Goal: Task Accomplishment & Management: Complete application form

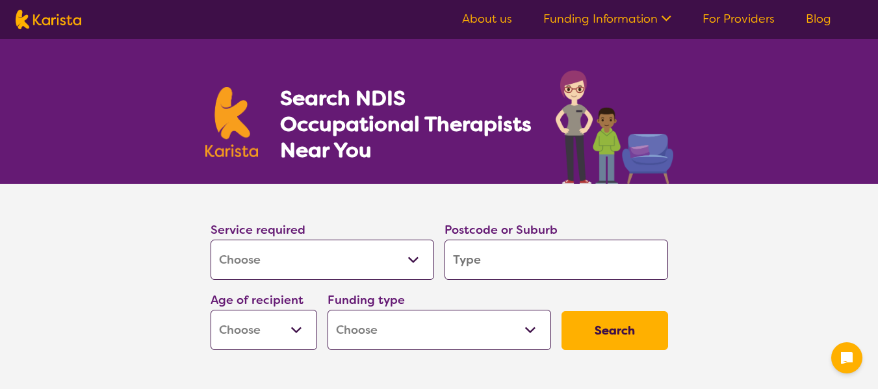
select select "[MEDICAL_DATA]"
drag, startPoint x: 0, startPoint y: 0, endPoint x: 344, endPoint y: 266, distance: 434.4
click at [344, 266] on select "Allied Health Assistant Assessment ([MEDICAL_DATA] or [MEDICAL_DATA]) Behaviour…" at bounding box center [322, 260] width 223 height 40
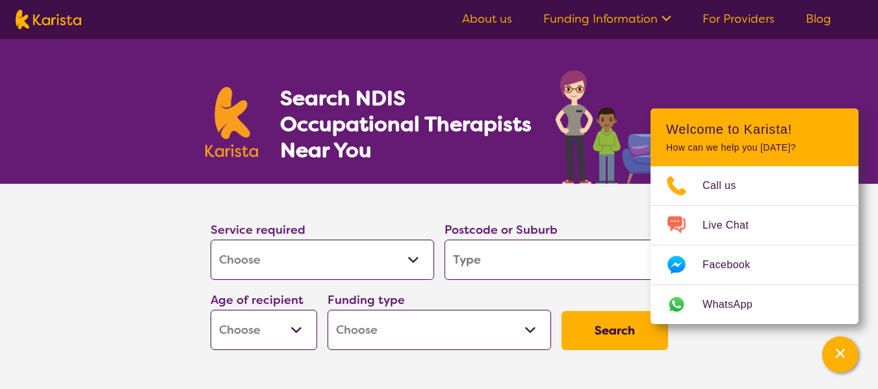
click at [211, 240] on select "Allied Health Assistant Assessment ([MEDICAL_DATA] or [MEDICAL_DATA]) Behaviour…" at bounding box center [322, 260] width 223 height 40
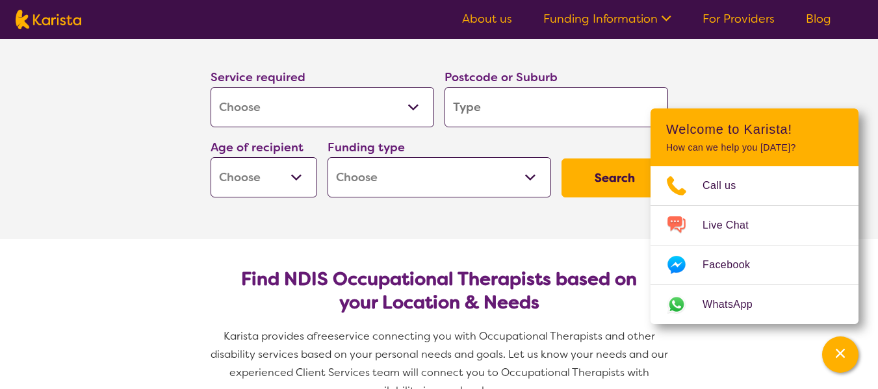
scroll to position [130, 0]
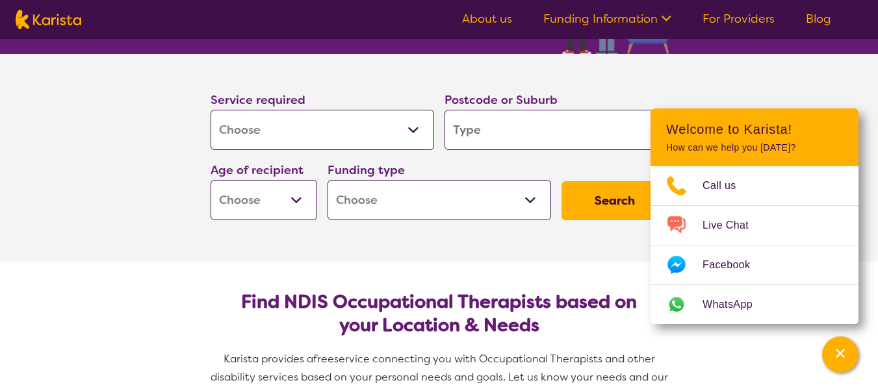
click at [478, 140] on input "search" at bounding box center [555, 130] width 223 height 40
type input "t"
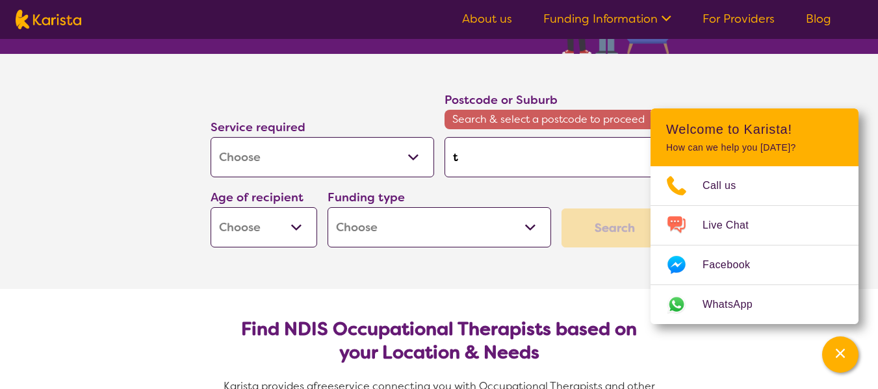
type input "ta"
type input "tar"
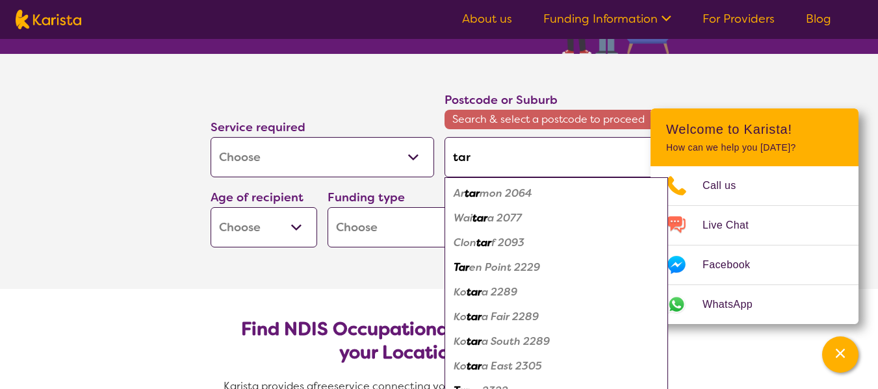
type input "tarn"
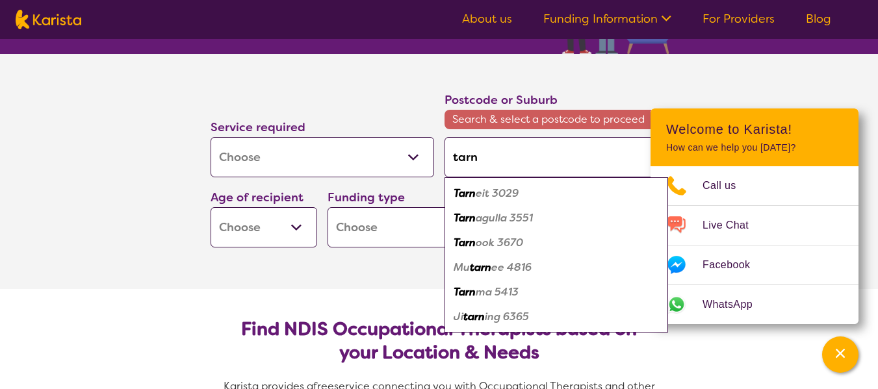
click at [497, 194] on em "eit 3029" at bounding box center [497, 193] width 43 height 14
type input "3029"
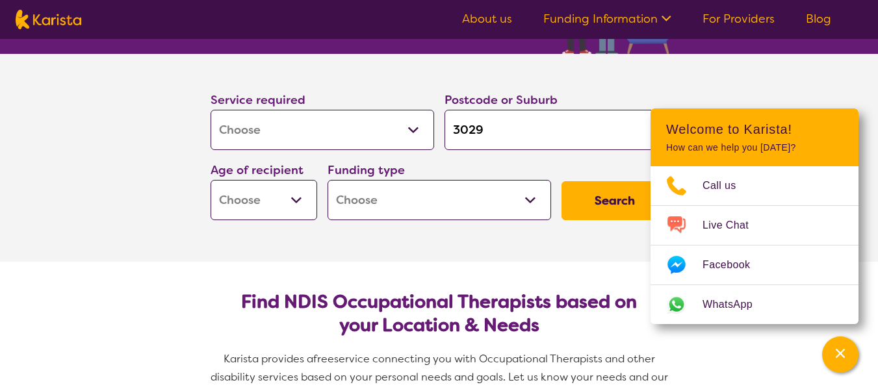
click at [831, 83] on section "Service required Allied Health Assistant Assessment ([MEDICAL_DATA] or [MEDICAL…" at bounding box center [439, 158] width 878 height 208
click at [836, 361] on div "Channel Menu" at bounding box center [840, 354] width 26 height 29
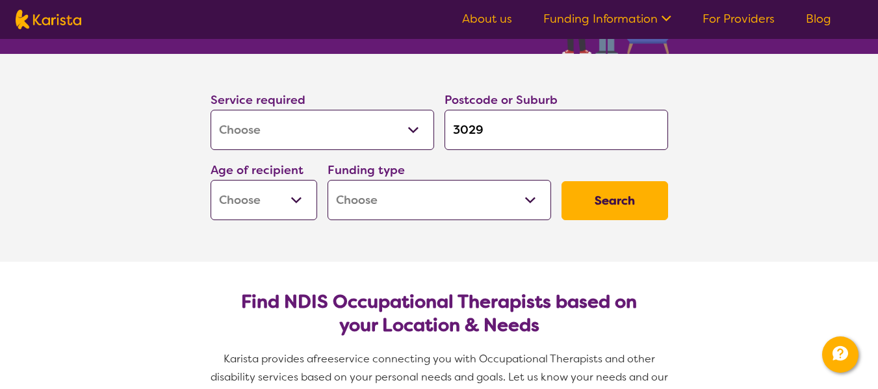
click at [296, 209] on select "Early Childhood - 0 to 9 Child - 10 to 11 Adolescent - 12 to 17 Adult - 18 to 6…" at bounding box center [264, 200] width 107 height 40
select select "AD"
click at [211, 180] on select "Early Childhood - 0 to 9 Child - 10 to 11 Adolescent - 12 to 17 Adult - 18 to 6…" at bounding box center [264, 200] width 107 height 40
select select "AD"
click at [443, 222] on div "Funding type Home Care Package (HCP) National Disability Insurance Scheme (NDIS…" at bounding box center [439, 190] width 234 height 70
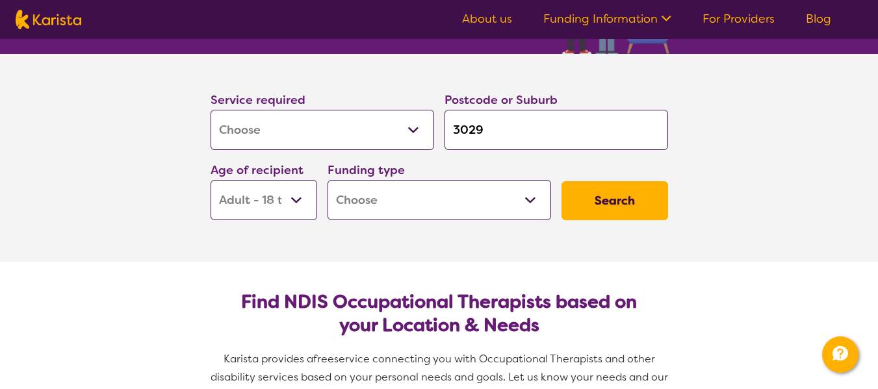
click at [446, 212] on select "Home Care Package (HCP) National Disability Insurance Scheme (NDIS) I don't know" at bounding box center [438, 200] width 223 height 40
select select "NDIS"
click at [327, 180] on select "Home Care Package (HCP) National Disability Insurance Scheme (NDIS) I don't know" at bounding box center [438, 200] width 223 height 40
select select "NDIS"
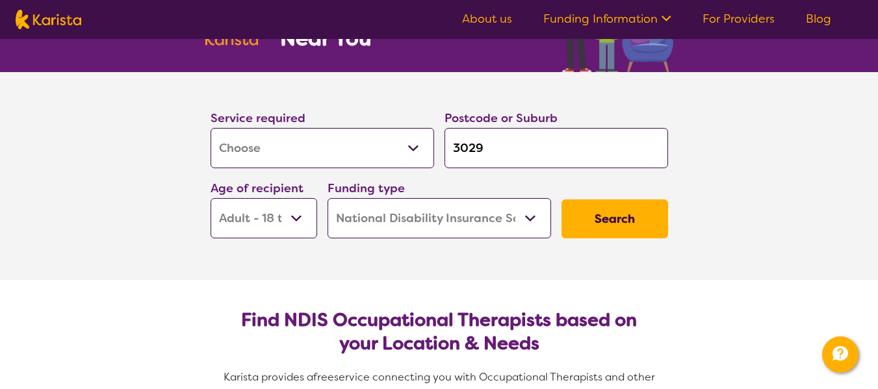
scroll to position [65, 0]
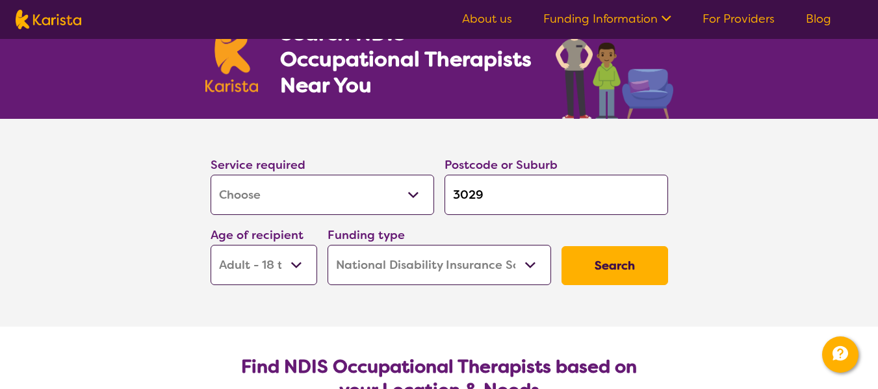
click at [613, 273] on button "Search" at bounding box center [614, 265] width 107 height 39
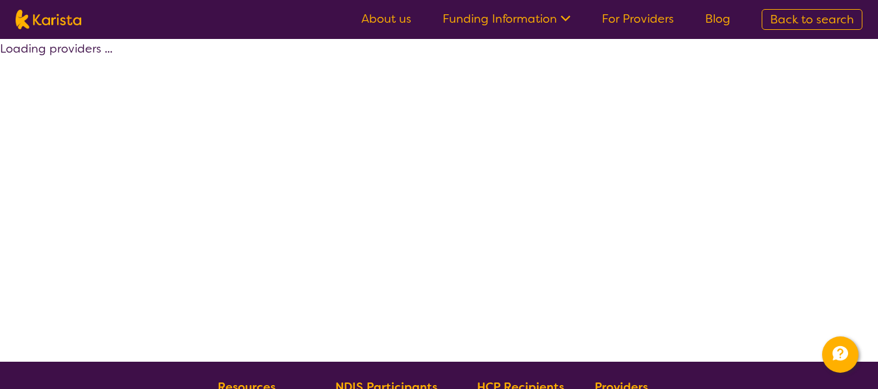
select select "by_score"
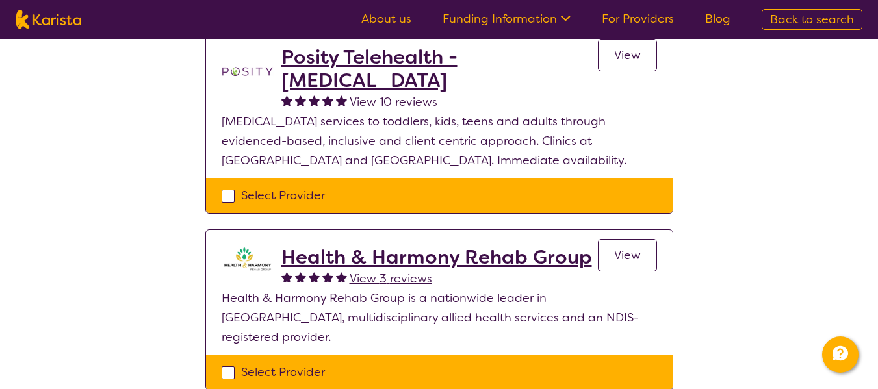
scroll to position [195, 0]
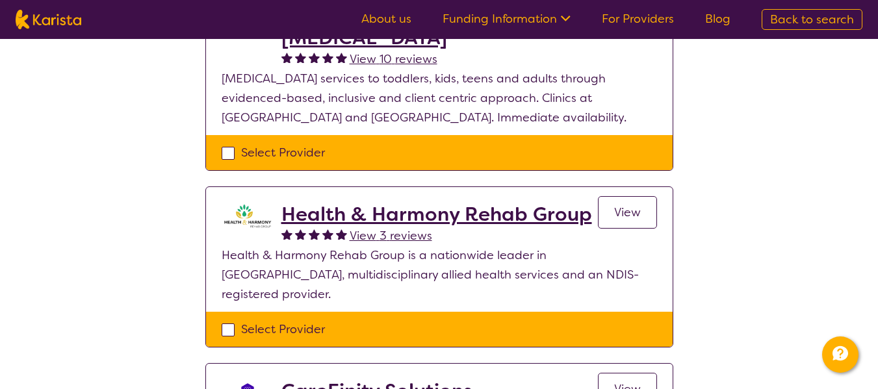
click at [426, 212] on h2 "Health & Harmony Rehab Group" at bounding box center [436, 214] width 311 height 23
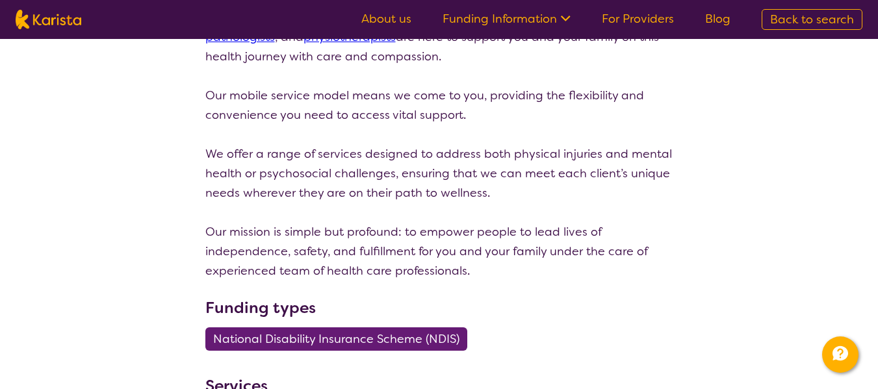
scroll to position [65, 0]
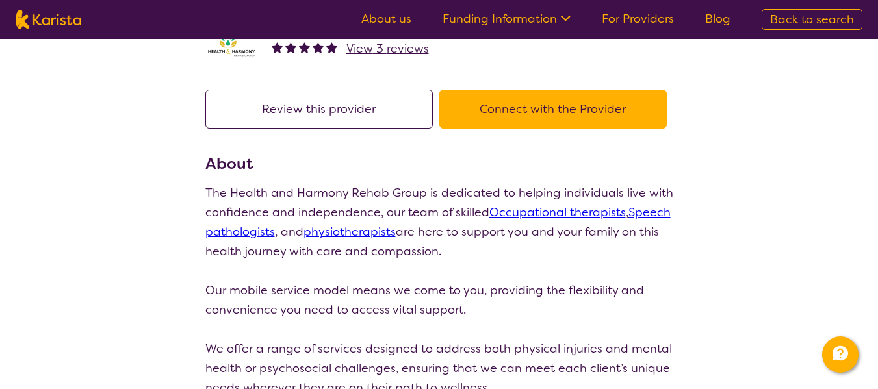
click at [556, 115] on button "Connect with the Provider" at bounding box center [552, 109] width 227 height 39
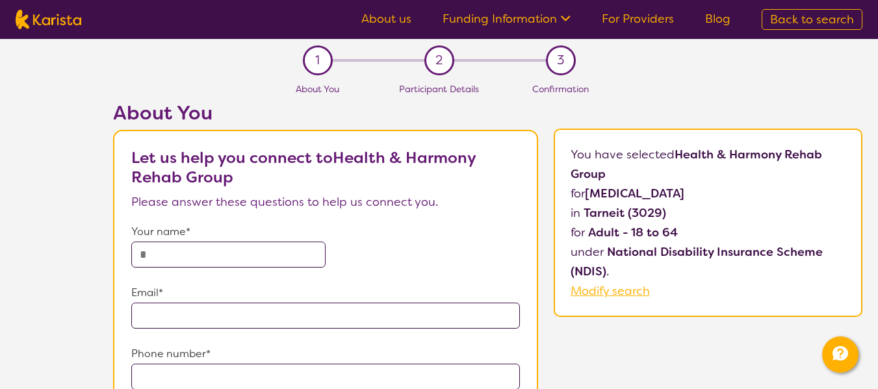
click at [240, 252] on input "text" at bounding box center [228, 255] width 194 height 26
type input "********"
click at [311, 325] on input "email" at bounding box center [325, 316] width 389 height 26
type input "**********"
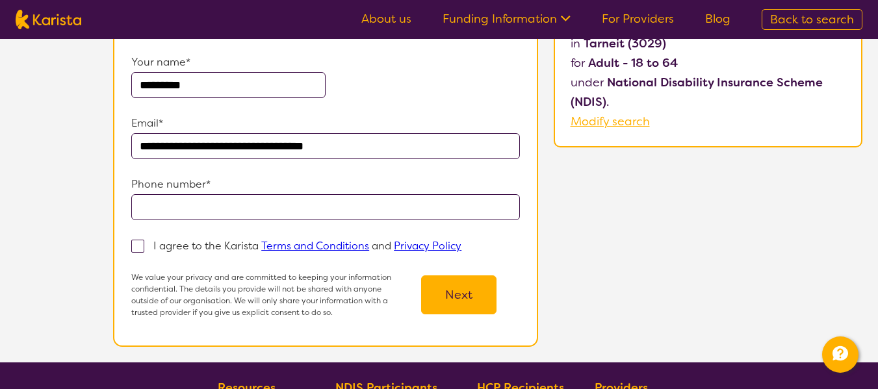
scroll to position [195, 0]
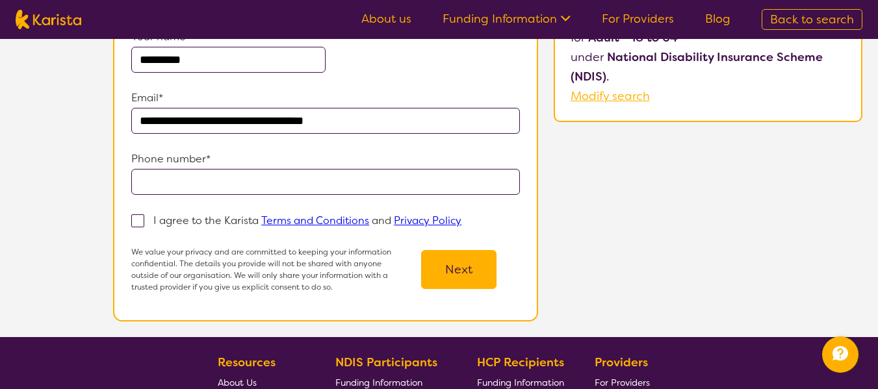
click at [275, 183] on input "tel" at bounding box center [325, 182] width 389 height 26
type input "**********"
click at [140, 218] on span at bounding box center [137, 220] width 13 height 13
click at [461, 218] on input "I agree to the Karista Terms and Conditions and Privacy Policy" at bounding box center [465, 220] width 8 height 8
checkbox input "true"
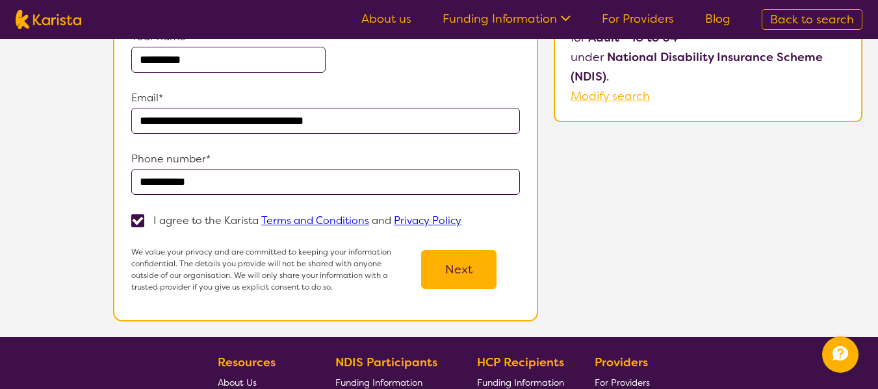
click at [473, 277] on button "Next" at bounding box center [458, 269] width 75 height 39
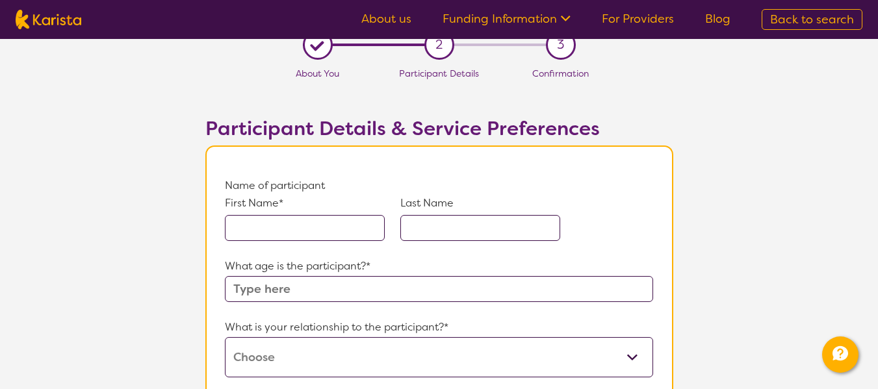
scroll to position [65, 0]
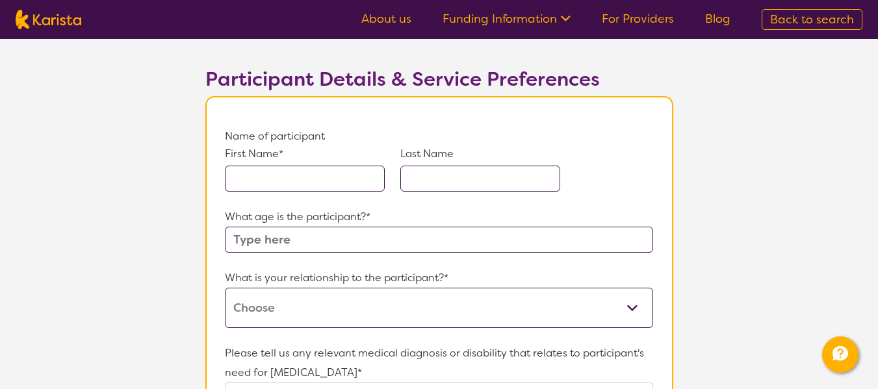
click at [316, 176] on input "text" at bounding box center [305, 179] width 160 height 26
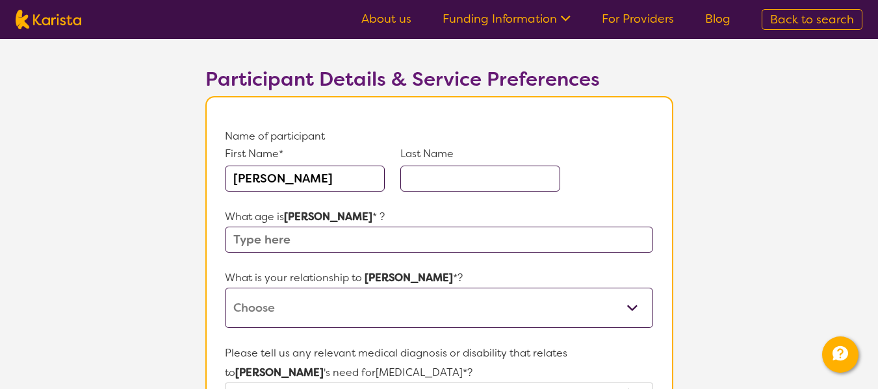
type input "[PERSON_NAME]"
click at [468, 177] on input "text" at bounding box center [480, 179] width 160 height 26
type input "[PERSON_NAME]"
click at [320, 232] on input "text" at bounding box center [439, 240] width 428 height 26
type input "61"
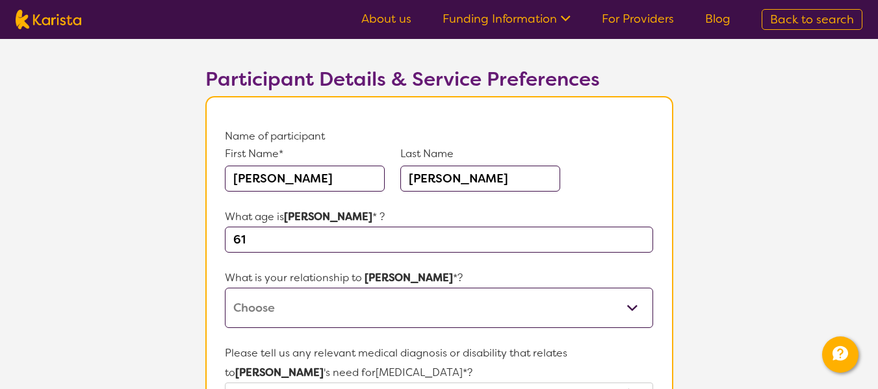
click at [429, 307] on select "This request is for myself I am their parent I am their child I am their spouse…" at bounding box center [439, 308] width 428 height 40
select select "I am their Support Coordinator"
click at [225, 288] on select "This request is for myself I am their parent I am their child I am their spouse…" at bounding box center [439, 308] width 428 height 40
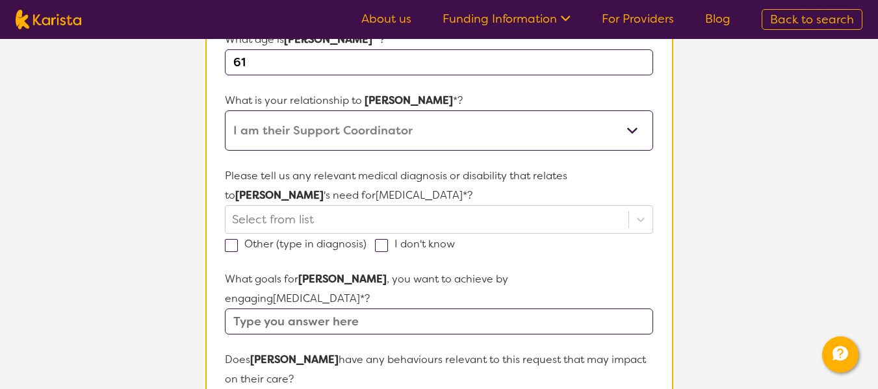
scroll to position [260, 0]
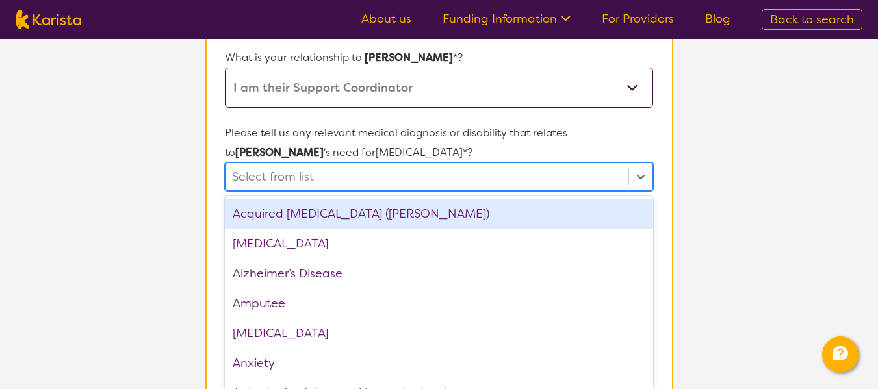
click at [292, 191] on div "option Acquired [MEDICAL_DATA] (ABI) focused, 1 of 75. 75 results available. Us…" at bounding box center [439, 176] width 428 height 29
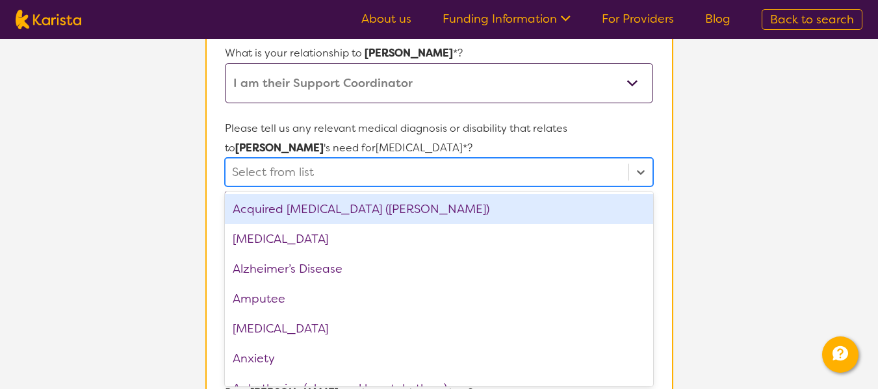
scroll to position [292, 0]
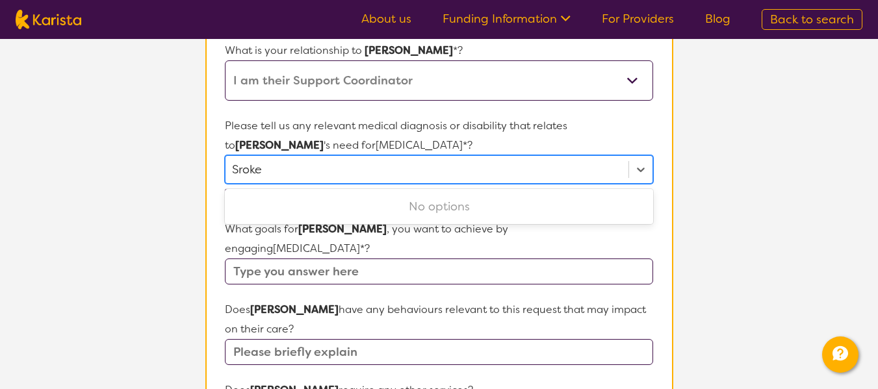
type input "Sroke"
click at [734, 192] on section "L About You 2 Participant Details 3 Confirmation Participant Details & Service …" at bounding box center [439, 329] width 878 height 1165
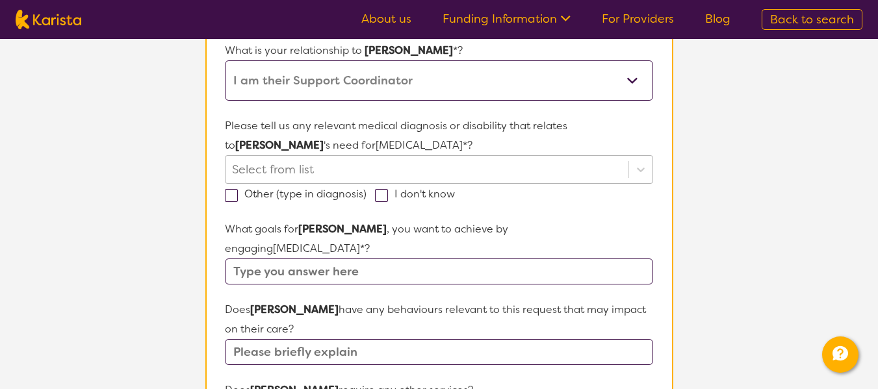
click at [439, 165] on div at bounding box center [426, 170] width 389 height 22
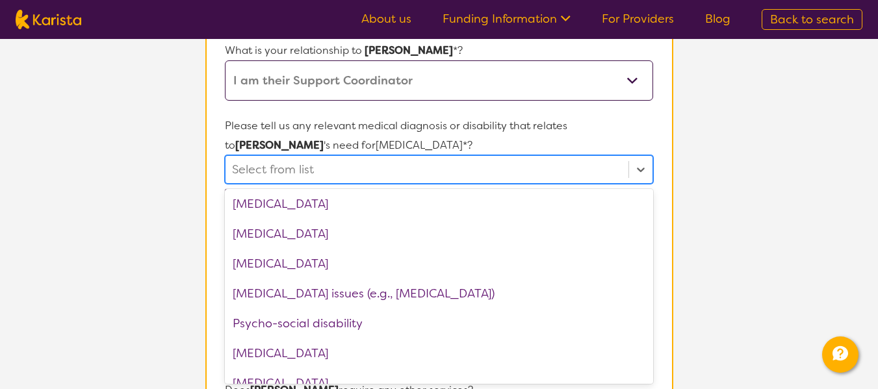
scroll to position [1689, 0]
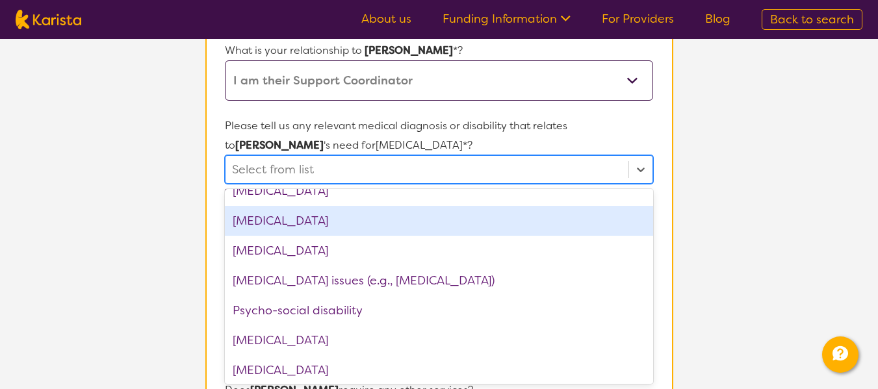
click at [458, 214] on div "[MEDICAL_DATA]" at bounding box center [439, 221] width 428 height 30
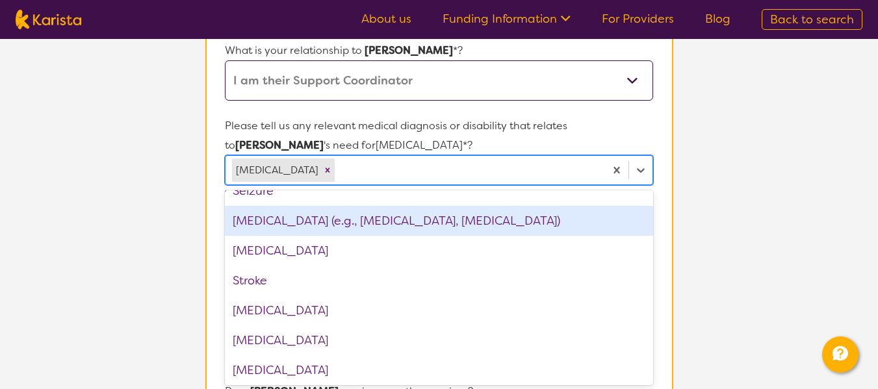
scroll to position [1949, 0]
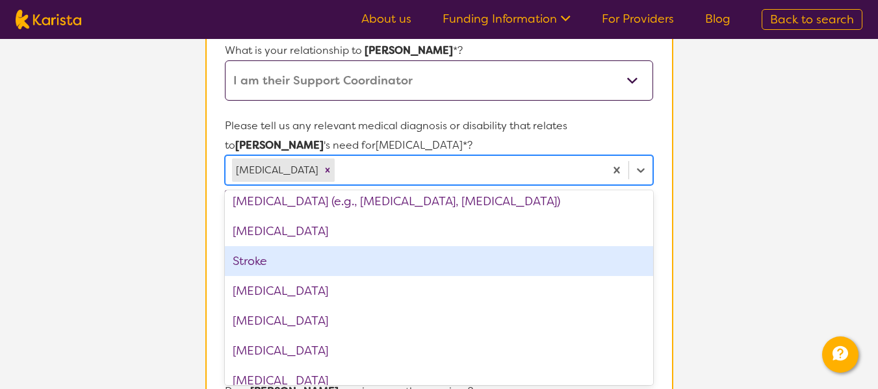
click at [380, 262] on div "Stroke" at bounding box center [439, 261] width 428 height 30
click at [800, 259] on section "L About You 2 Participant Details 3 Confirmation Participant Details & Service …" at bounding box center [439, 330] width 878 height 1166
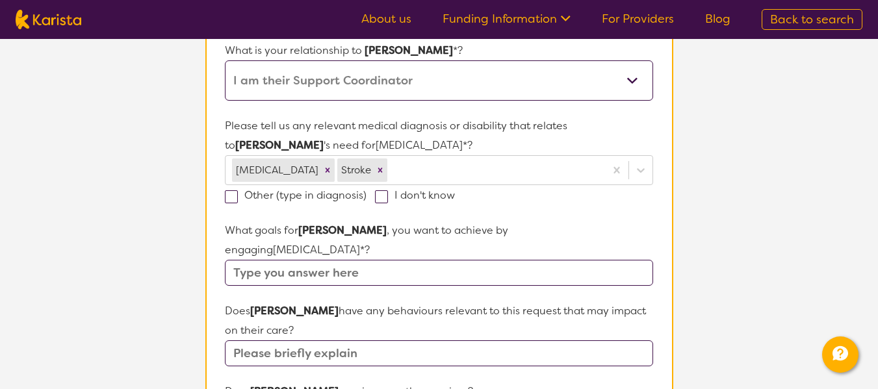
click at [592, 260] on input "text" at bounding box center [439, 273] width 428 height 26
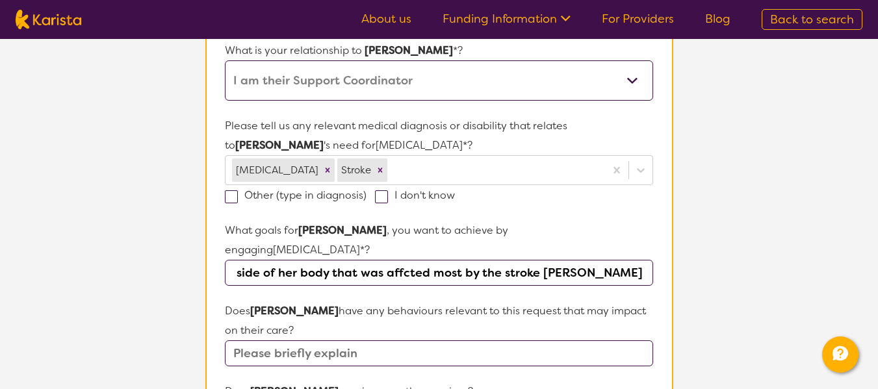
scroll to position [0, 131]
click at [562, 260] on input "Help with utilising the side of her body that was affcted most by the stroke [P…" at bounding box center [439, 273] width 428 height 26
drag, startPoint x: 615, startPoint y: 254, endPoint x: 665, endPoint y: 275, distance: 55.0
click at [665, 275] on section "Name of participant First Name* [PERSON_NAME] Last Name [PERSON_NAME] What age …" at bounding box center [439, 367] width 468 height 997
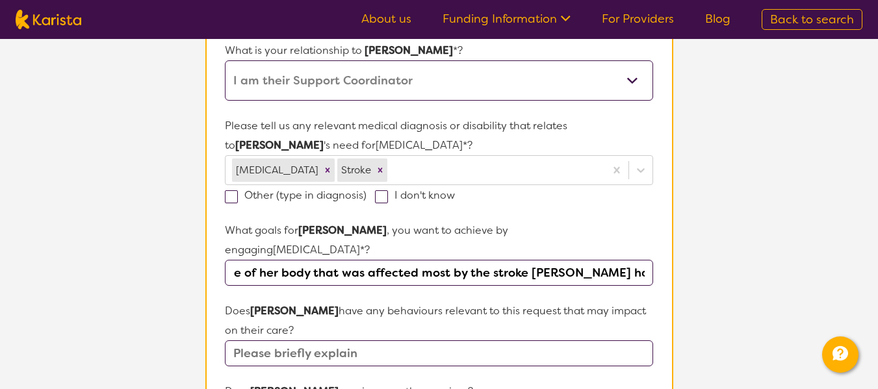
click at [648, 260] on input "Help with utilising the side of her body that was affected most by the stroke […" at bounding box center [439, 273] width 428 height 26
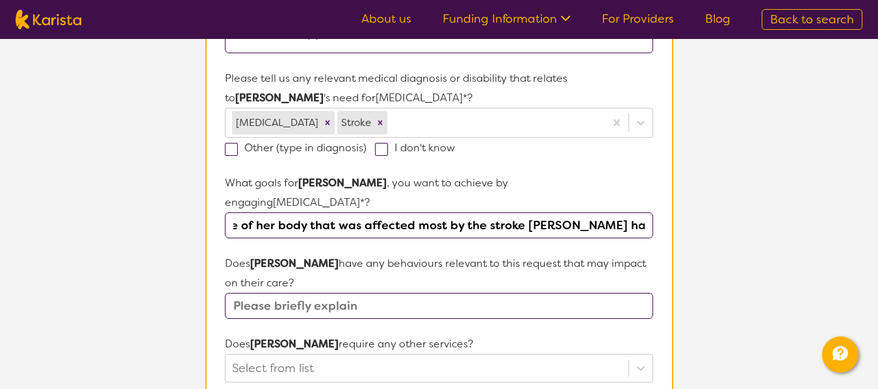
scroll to position [422, 0]
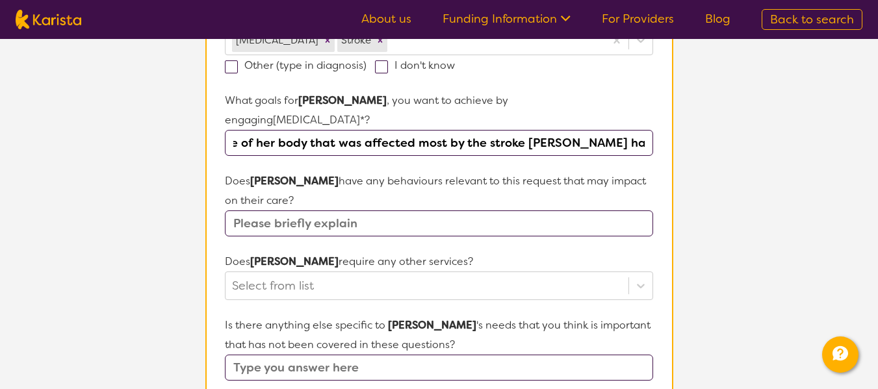
type input "Help with utilising the side of her body that was affected most by the stroke […"
click at [448, 211] on input "text" at bounding box center [439, 224] width 428 height 26
type input "n"
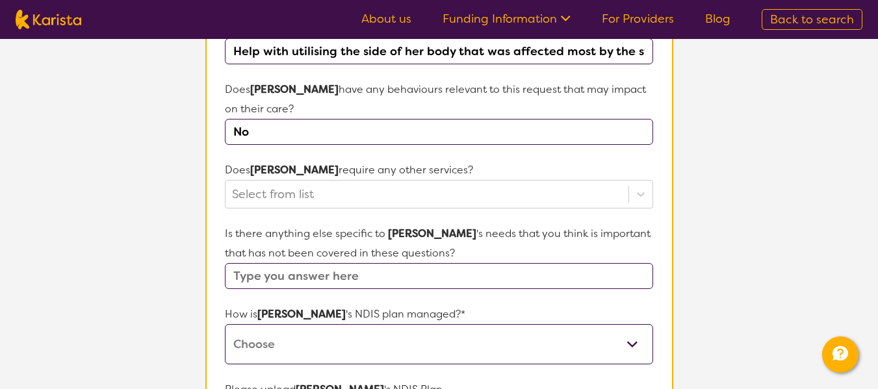
scroll to position [552, 0]
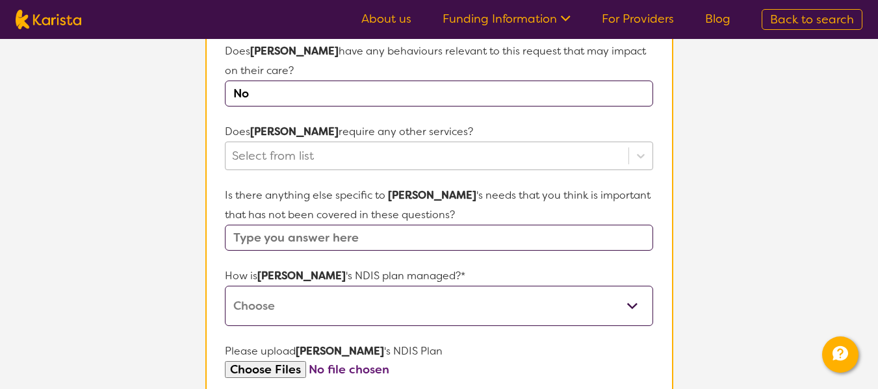
type input "No"
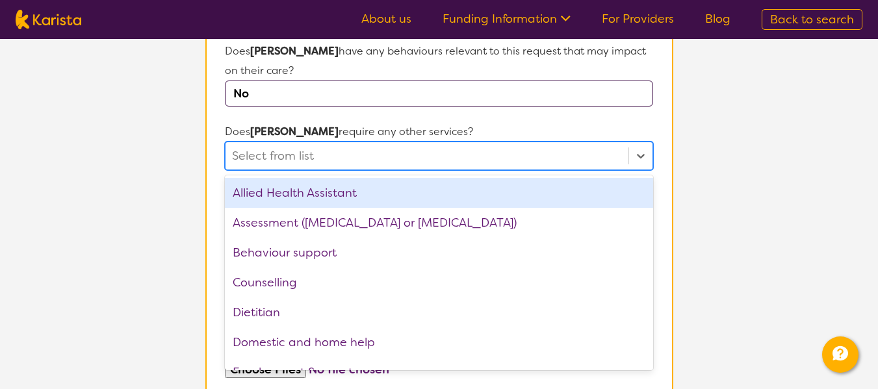
click at [373, 145] on div at bounding box center [426, 156] width 389 height 22
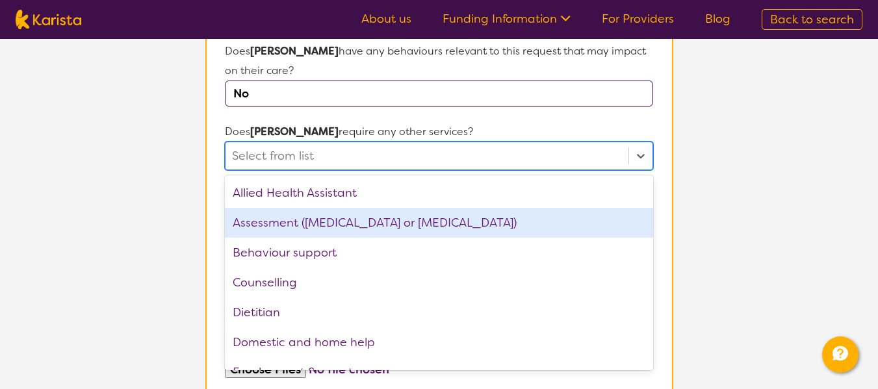
click at [767, 207] on section "L About You 2 Participant Details 3 Confirmation Participant Details & Service …" at bounding box center [439, 70] width 878 height 1166
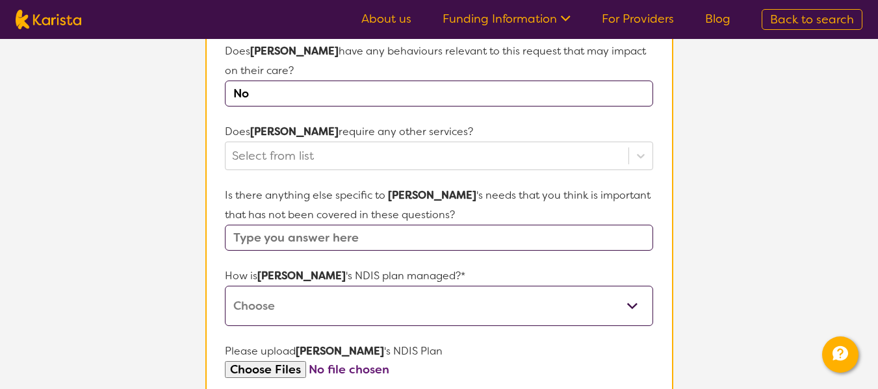
scroll to position [487, 0]
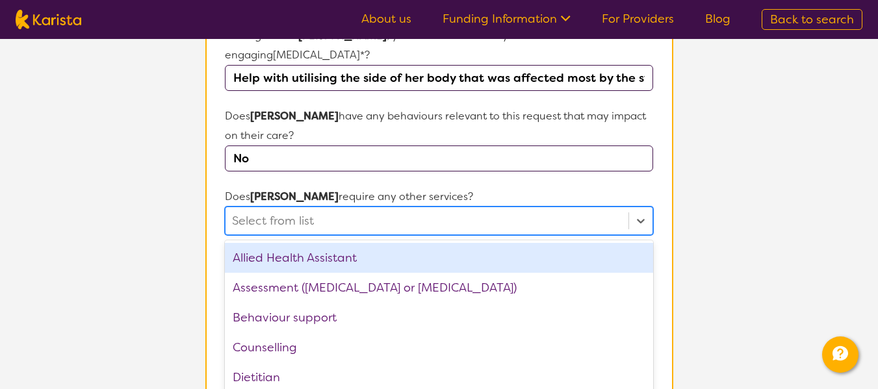
click at [390, 207] on div "option Allied Health Assistant focused, 1 of 21. 21 results available. Use Up a…" at bounding box center [439, 221] width 428 height 29
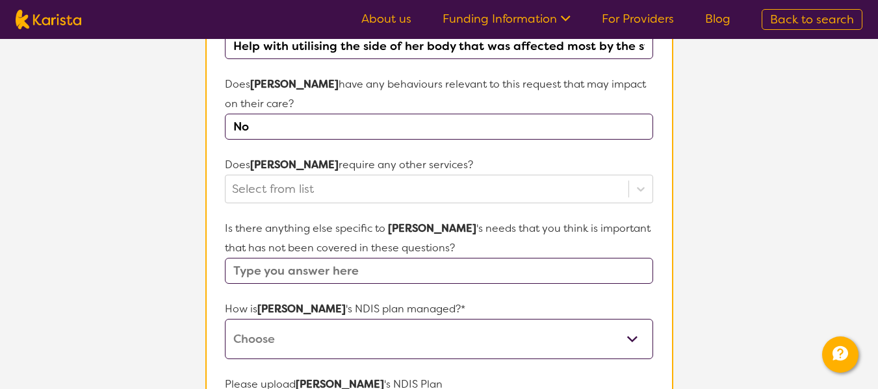
click at [845, 183] on section "L About You 2 Participant Details 3 Confirmation Participant Details & Service …" at bounding box center [439, 103] width 878 height 1166
click at [336, 258] on input "text" at bounding box center [439, 271] width 428 height 26
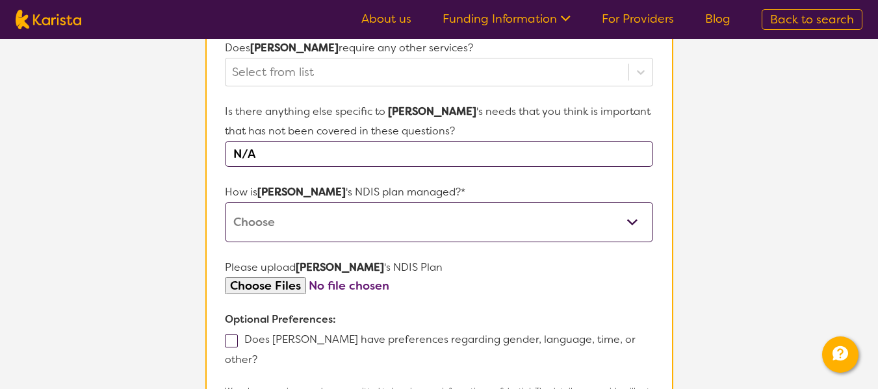
scroll to position [649, 0]
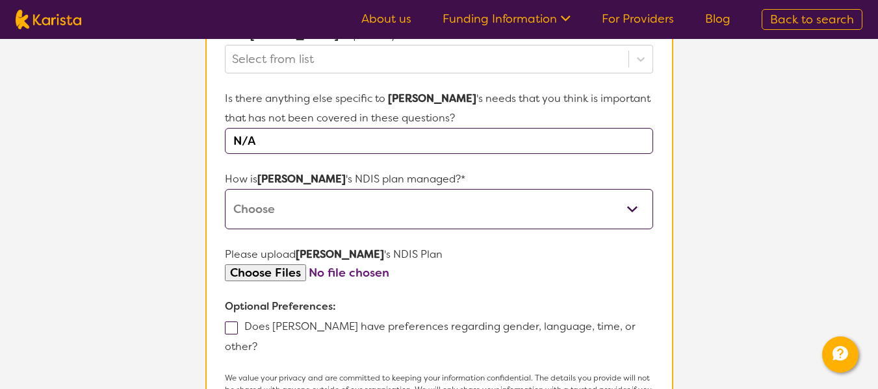
type input "N/A"
click at [485, 194] on select "Self-managed NDIS plan Managed by a registered plan management provider (not th…" at bounding box center [439, 209] width 428 height 40
select select "Plan Managed"
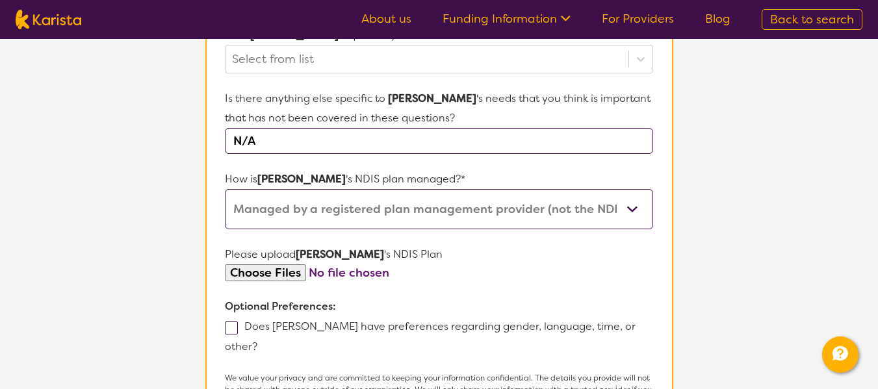
click at [225, 189] on select "Self-managed NDIS plan Managed by a registered plan management provider (not th…" at bounding box center [439, 209] width 428 height 40
click at [513, 189] on select "Self-managed NDIS plan Managed by a registered plan management provider (not th…" at bounding box center [439, 209] width 428 height 40
click at [225, 189] on select "Self-managed NDIS plan Managed by a registered plan management provider (not th…" at bounding box center [439, 209] width 428 height 40
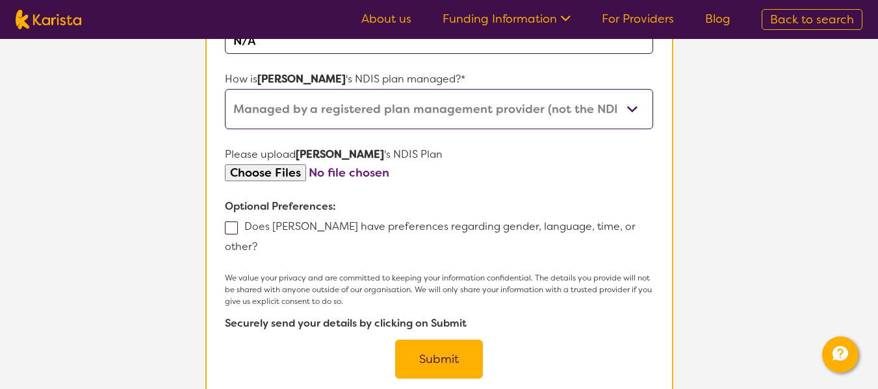
scroll to position [779, 0]
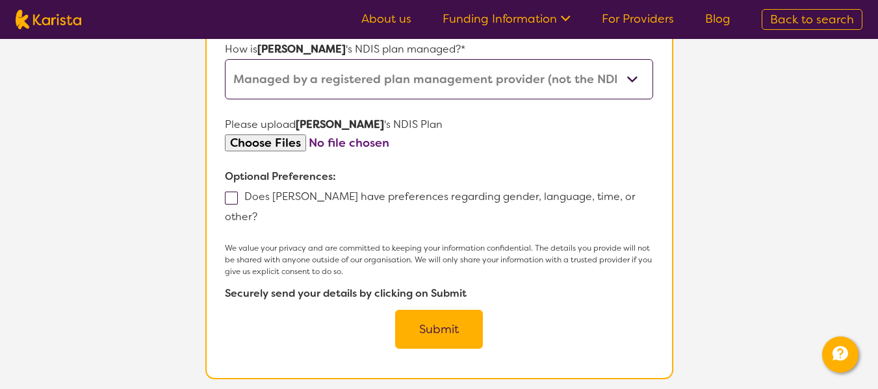
click at [457, 310] on button "Submit" at bounding box center [439, 329] width 88 height 39
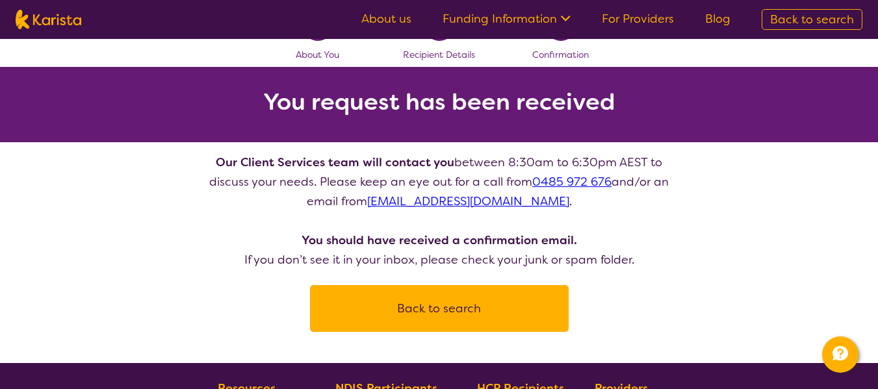
scroll to position [65, 0]
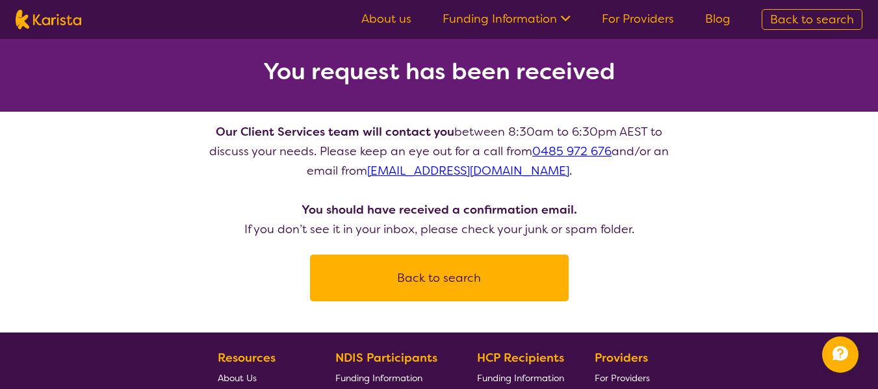
drag, startPoint x: 98, startPoint y: 21, endPoint x: 38, endPoint y: 19, distance: 59.8
click at [38, 19] on nav "About us Funding Information NDIS - National Disability Insurance Scheme HCP - …" at bounding box center [439, 19] width 878 height 39
click at [38, 19] on img at bounding box center [49, 19] width 66 height 19
select select "[MEDICAL_DATA]"
select select "AD"
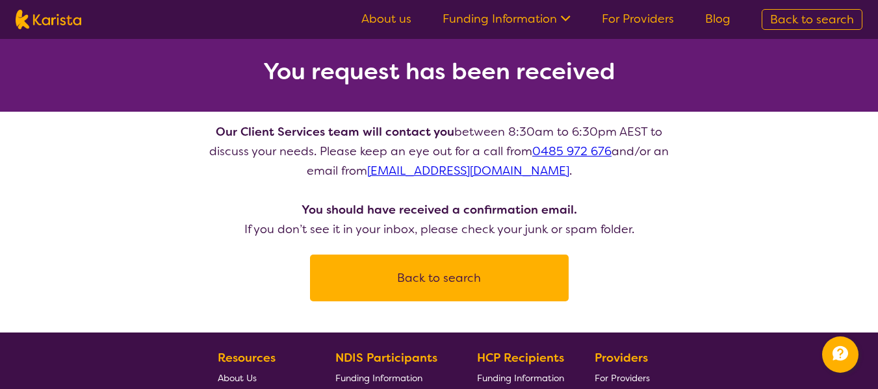
select select "NDIS"
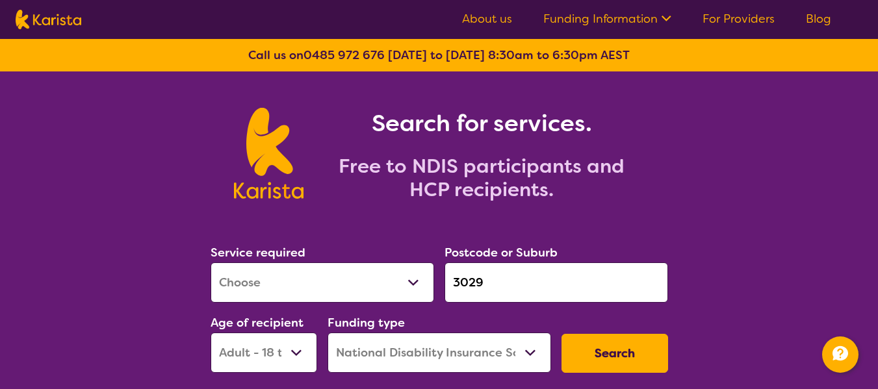
click at [684, 120] on section "Search for services. Free to NDIS participants and HCP recipients." at bounding box center [439, 138] width 499 height 135
